Goal: Task Accomplishment & Management: Manage account settings

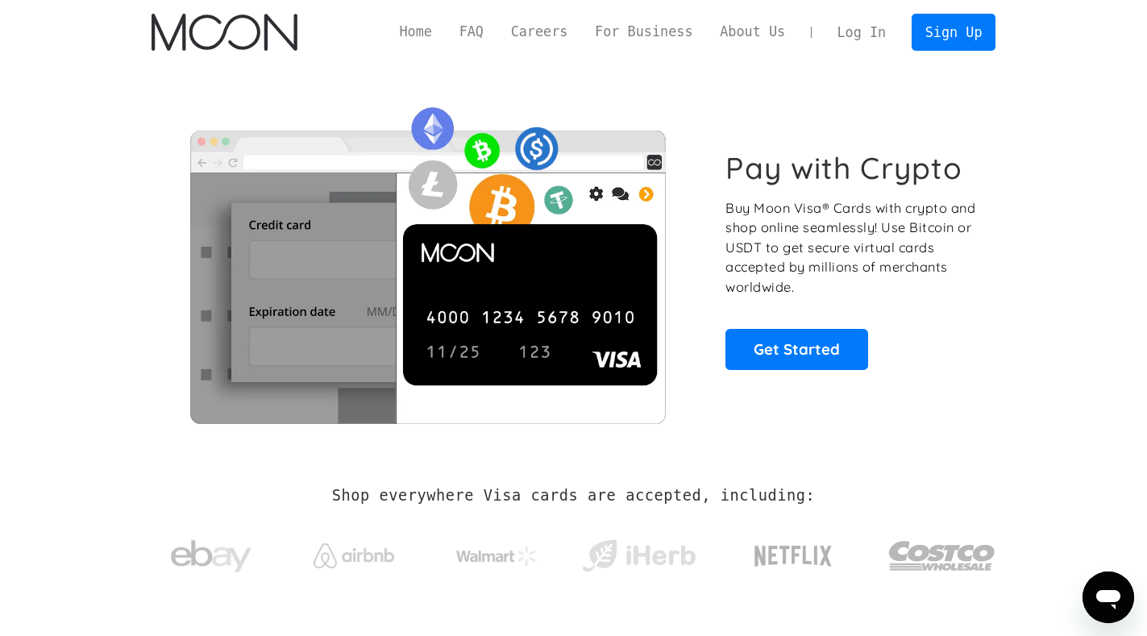
click at [869, 31] on link "Log In" at bounding box center [862, 32] width 76 height 35
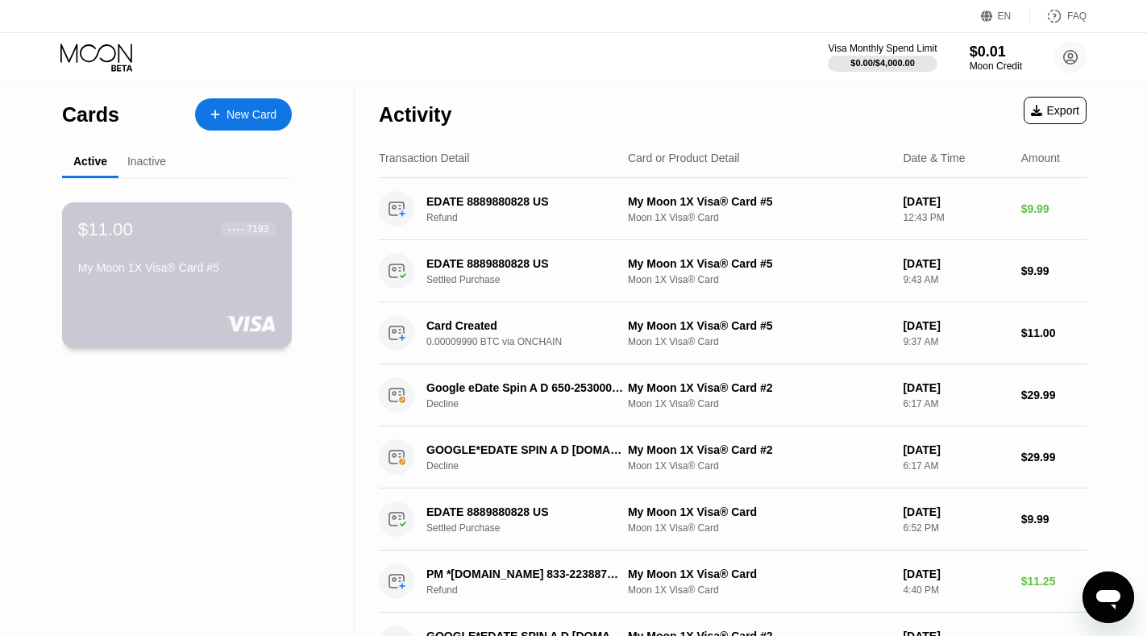
click at [193, 268] on div "My Moon 1X Visa® Card #5" at bounding box center [176, 267] width 197 height 13
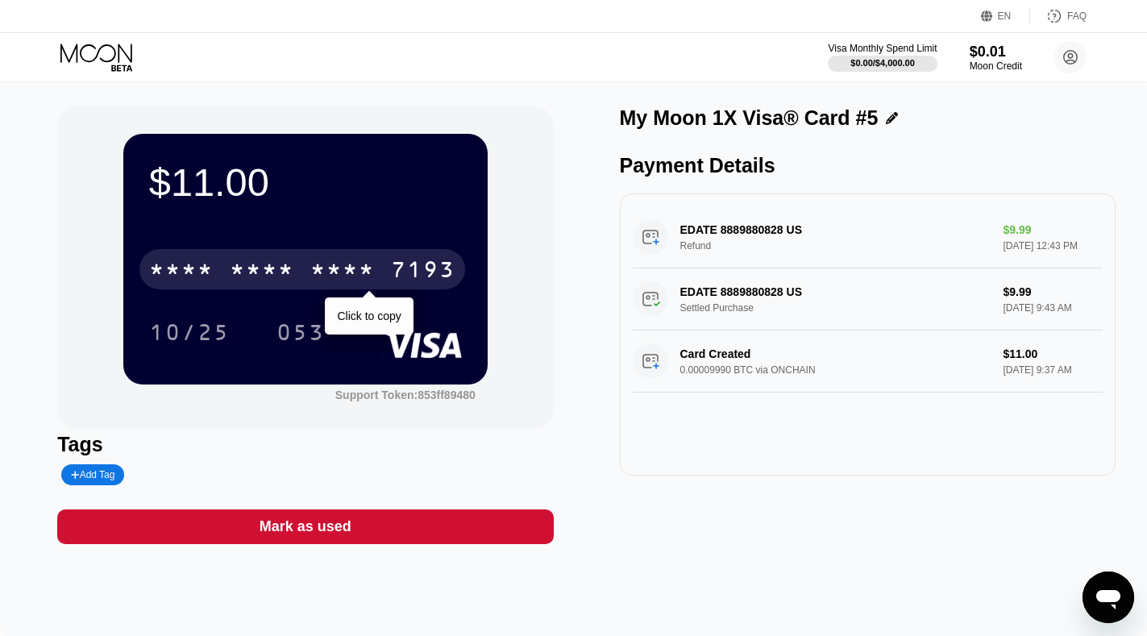
click at [322, 274] on div "* * * *" at bounding box center [342, 272] width 64 height 26
